Goal: Task Accomplishment & Management: Use online tool/utility

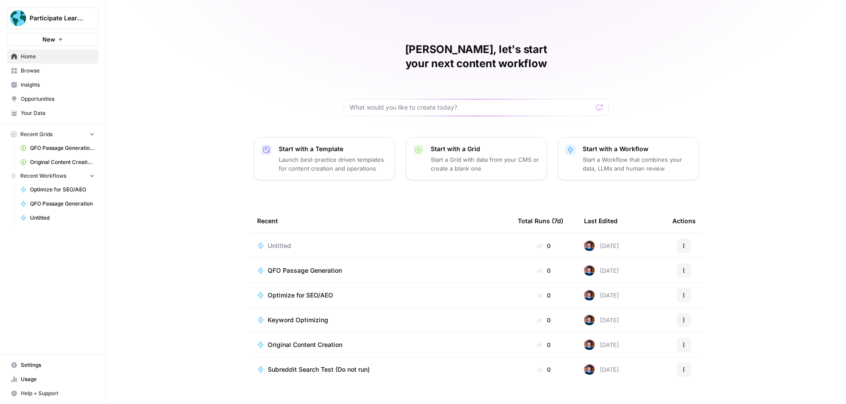
click at [317, 315] on span "Keyword Optimizing" at bounding box center [298, 319] width 60 height 9
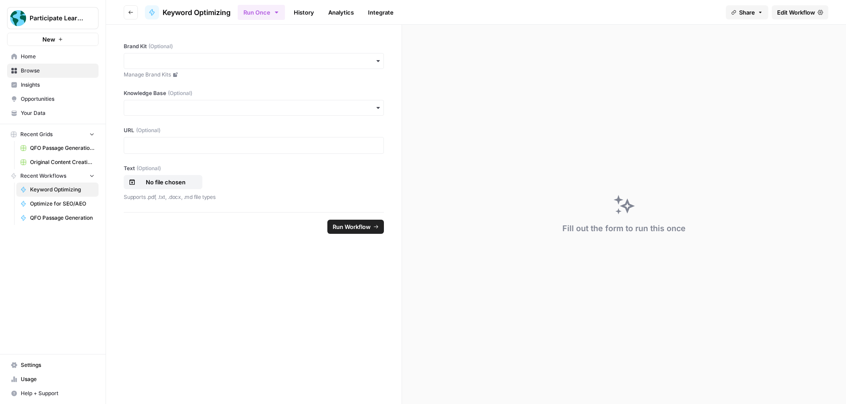
click at [304, 13] on link "History" at bounding box center [303, 12] width 31 height 14
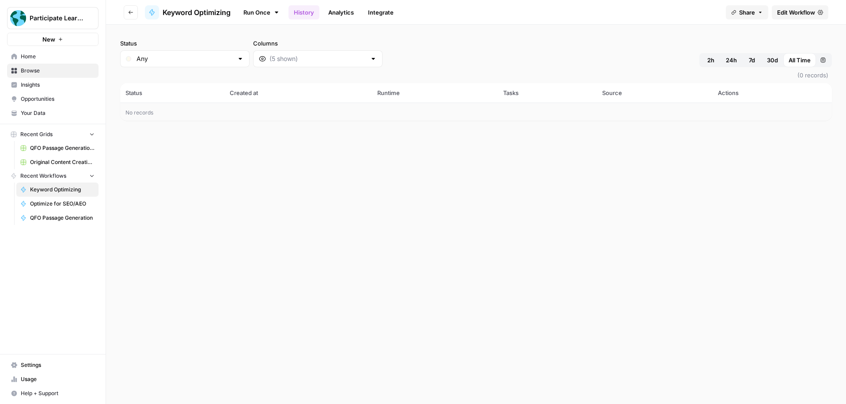
click at [800, 13] on span "Edit Workflow" at bounding box center [796, 12] width 38 height 9
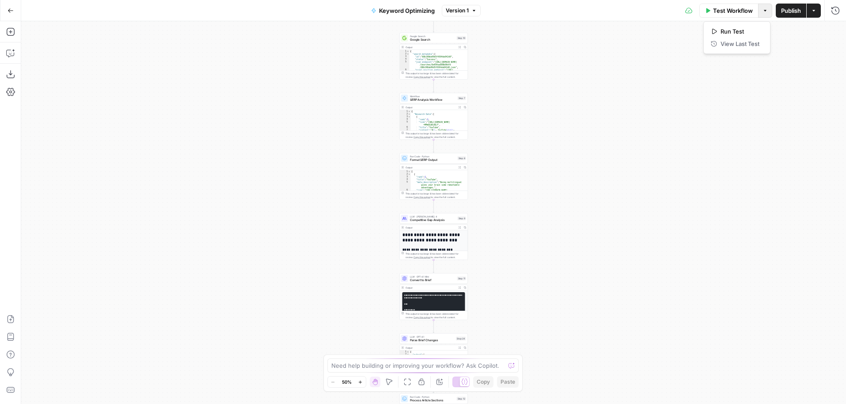
click at [759, 12] on button "Options" at bounding box center [765, 11] width 14 height 14
click at [667, 59] on div "**********" at bounding box center [433, 212] width 824 height 382
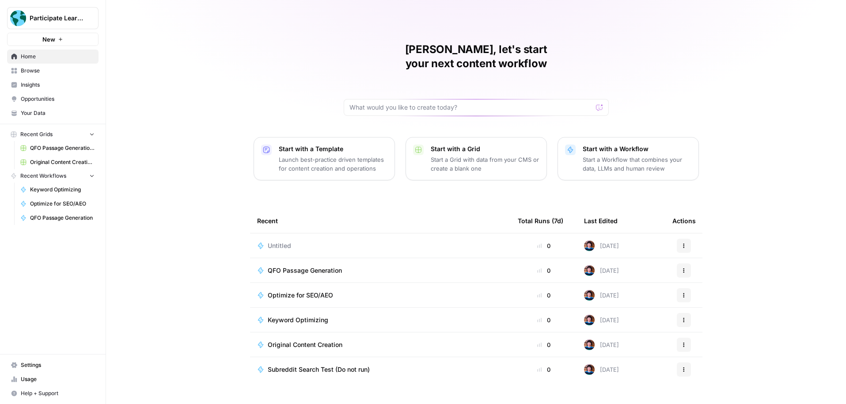
click at [64, 69] on span "Browse" at bounding box center [58, 71] width 74 height 8
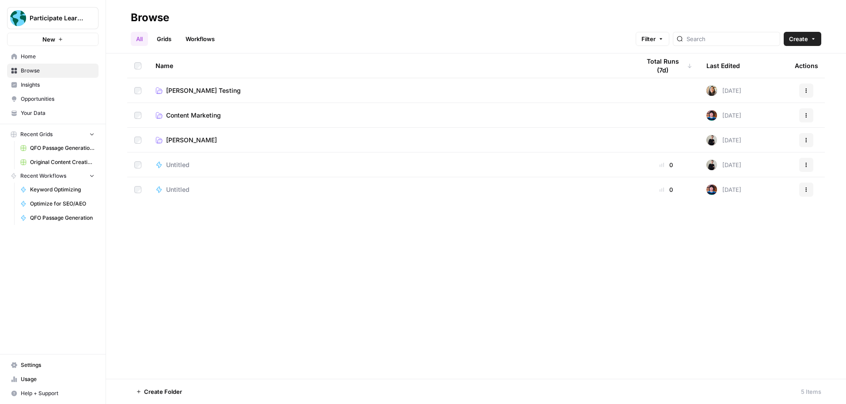
click at [194, 91] on span "[PERSON_NAME] Testing" at bounding box center [203, 90] width 75 height 9
click at [207, 136] on span "[PERSON_NAME]" at bounding box center [191, 140] width 51 height 9
click at [209, 111] on span "Content Marketing" at bounding box center [193, 115] width 55 height 9
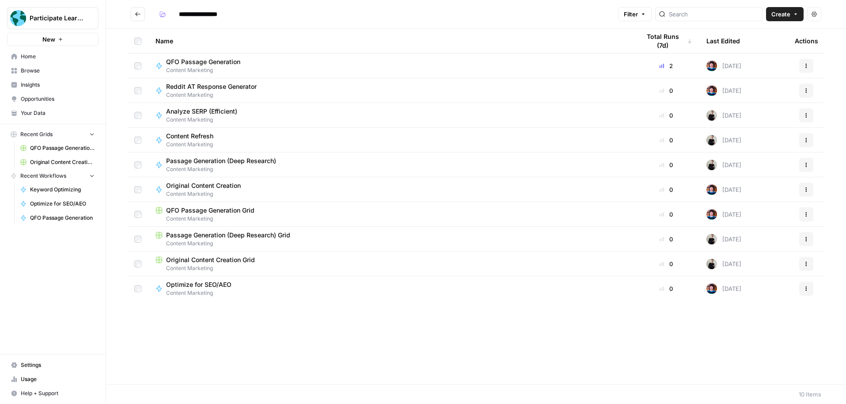
click at [223, 282] on span "Optimize for SEO/AEO" at bounding box center [198, 284] width 65 height 9
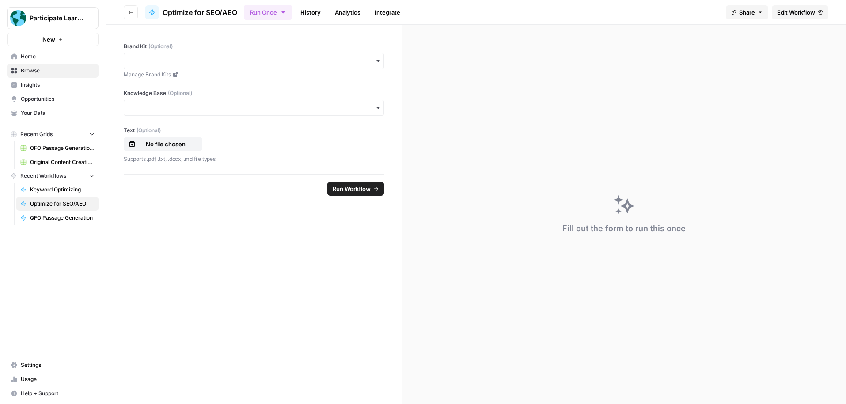
click at [308, 14] on link "History" at bounding box center [310, 12] width 31 height 14
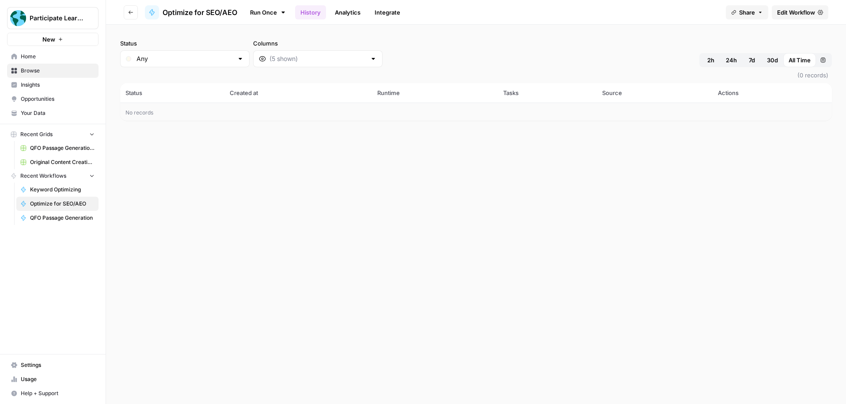
click at [785, 14] on span "Edit Workflow" at bounding box center [796, 12] width 38 height 9
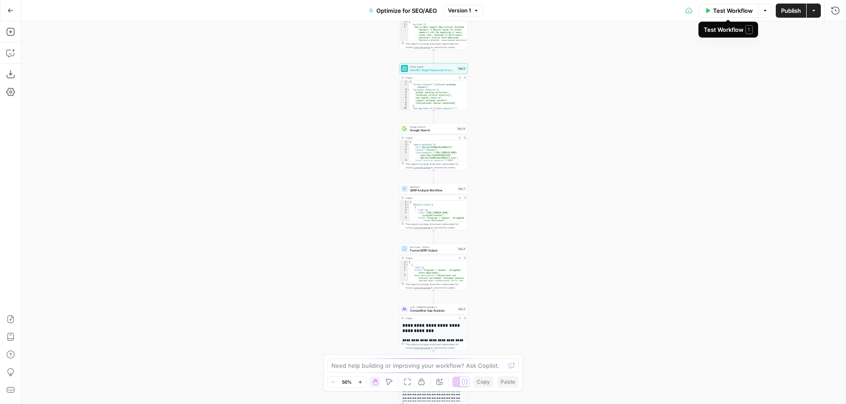
click at [763, 15] on button "Options" at bounding box center [765, 11] width 14 height 14
click at [659, 49] on div "**********" at bounding box center [433, 212] width 824 height 382
click at [361, 382] on icon "button" at bounding box center [360, 381] width 5 height 5
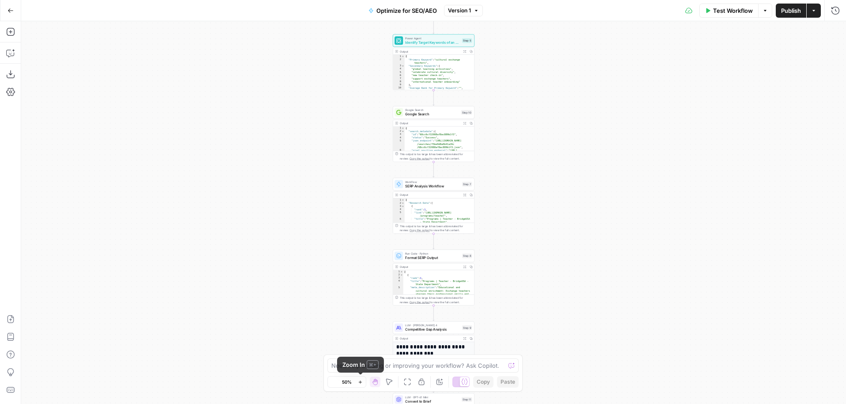
click at [361, 382] on icon "button" at bounding box center [360, 381] width 5 height 5
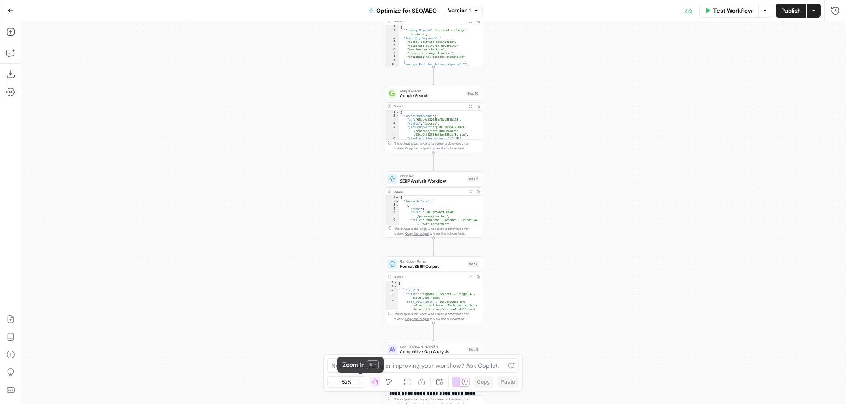
click at [361, 382] on icon "button" at bounding box center [360, 381] width 5 height 5
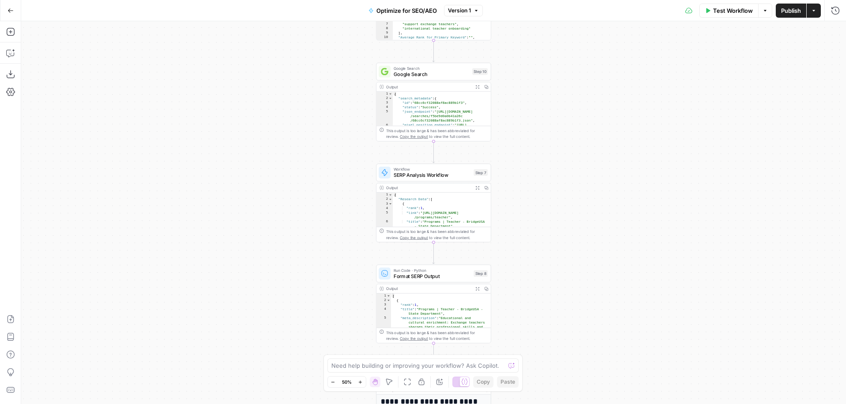
click at [361, 382] on icon "button" at bounding box center [360, 381] width 5 height 5
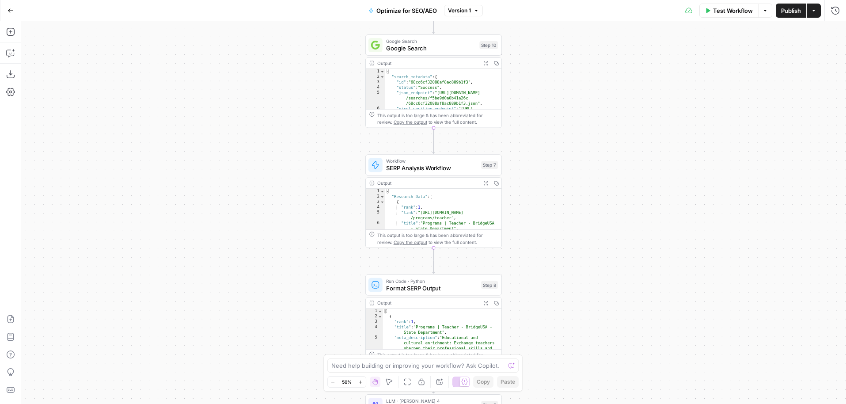
click at [361, 382] on icon "button" at bounding box center [360, 381] width 5 height 5
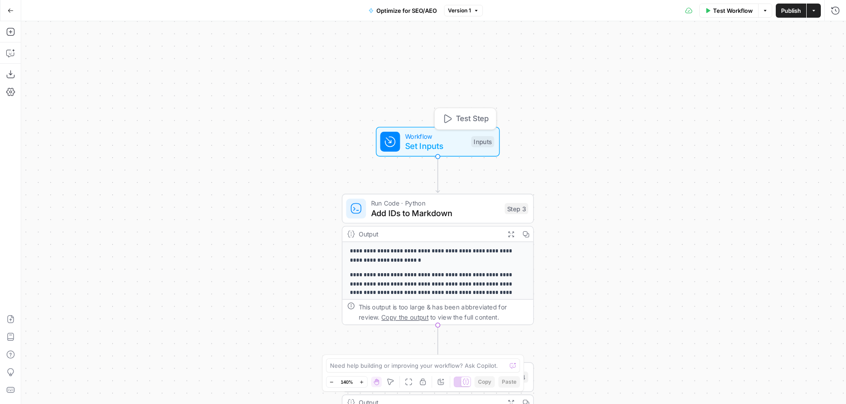
click at [457, 145] on span "Set Inputs" at bounding box center [435, 146] width 61 height 12
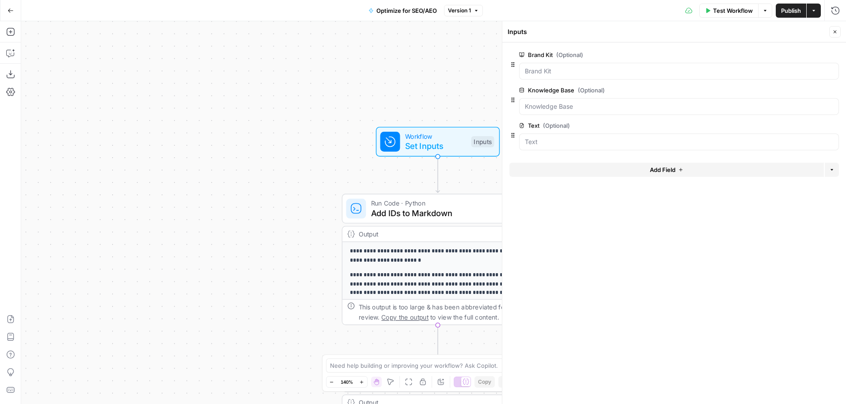
click at [832, 30] on icon "button" at bounding box center [834, 31] width 5 height 5
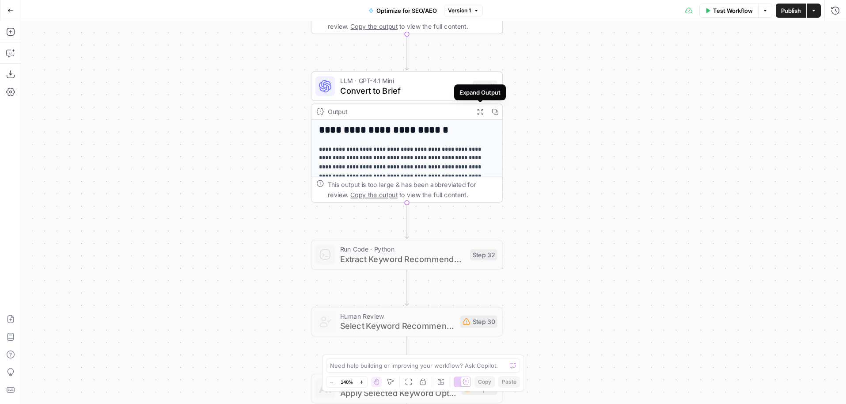
click at [475, 113] on button "Expand Output" at bounding box center [479, 111] width 15 height 15
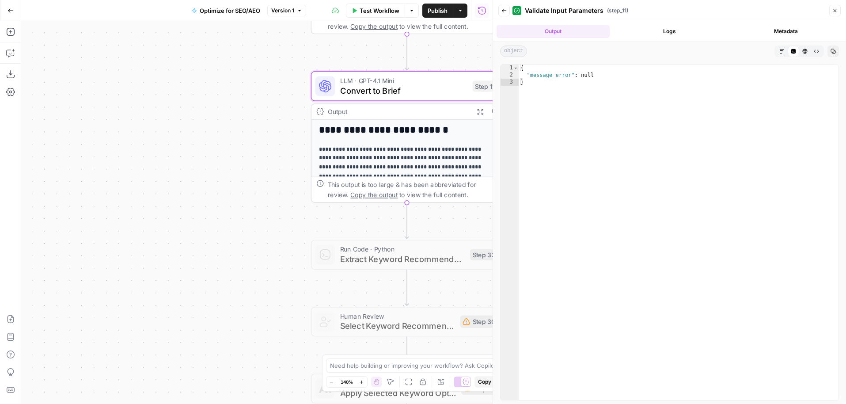
click at [836, 12] on icon "button" at bounding box center [834, 10] width 5 height 5
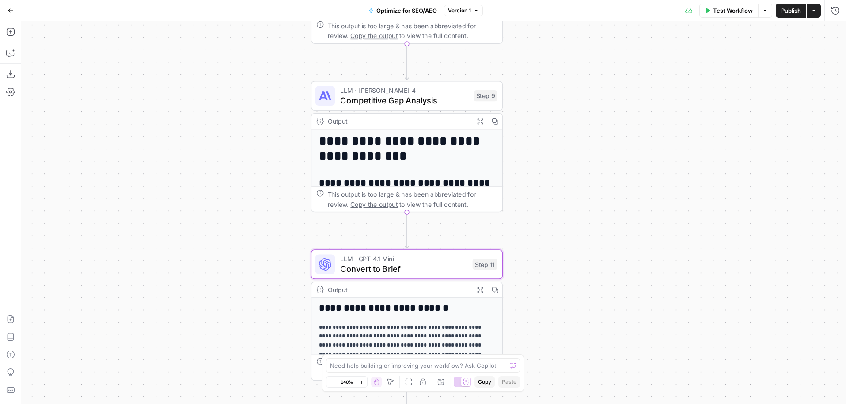
click at [474, 119] on button "Expand Output" at bounding box center [479, 120] width 15 height 15
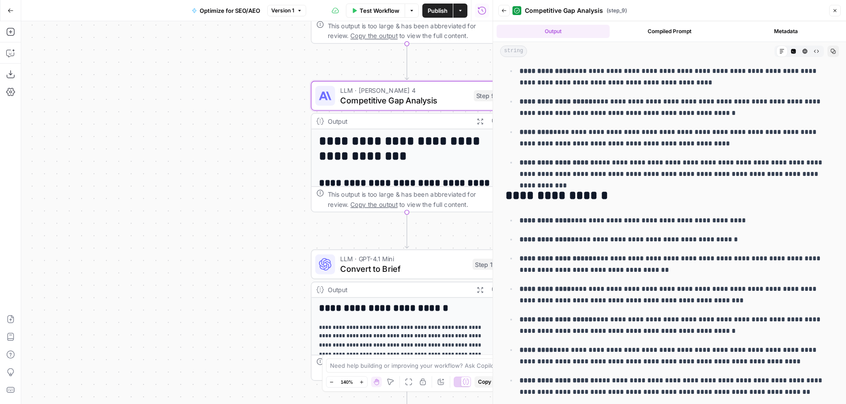
scroll to position [1473, 0]
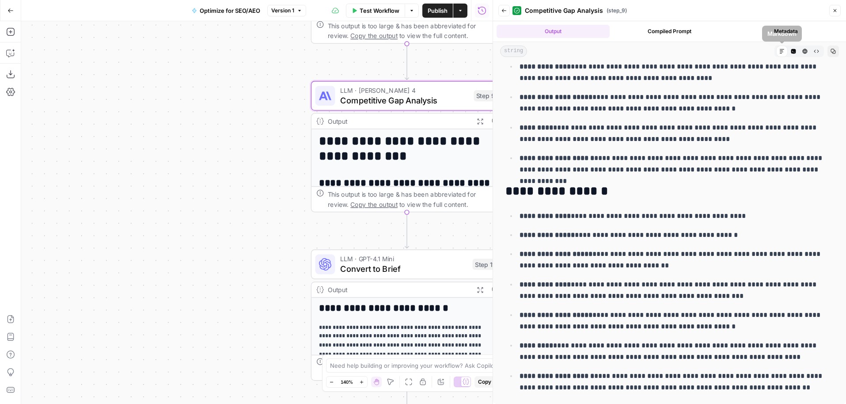
click at [836, 6] on button "Close" at bounding box center [834, 10] width 11 height 11
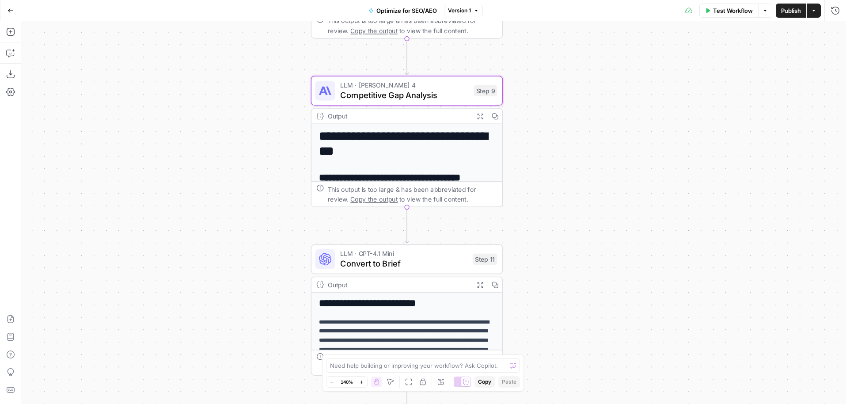
click at [480, 283] on icon "button" at bounding box center [479, 284] width 7 height 7
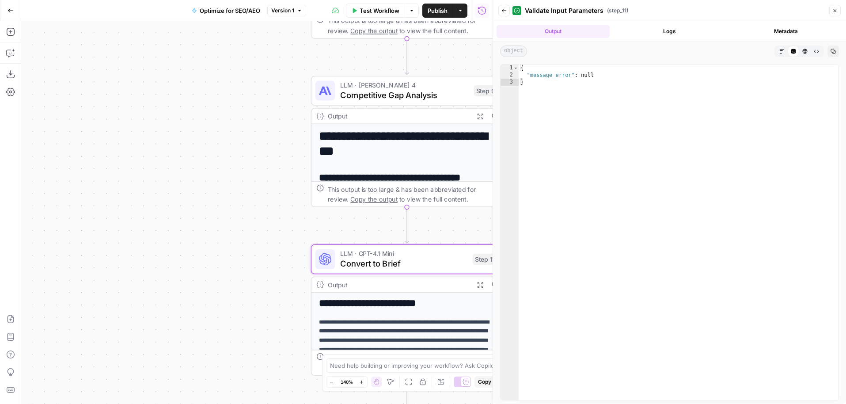
click at [683, 34] on button "Logs" at bounding box center [669, 31] width 113 height 13
